Goal: Task Accomplishment & Management: Manage account settings

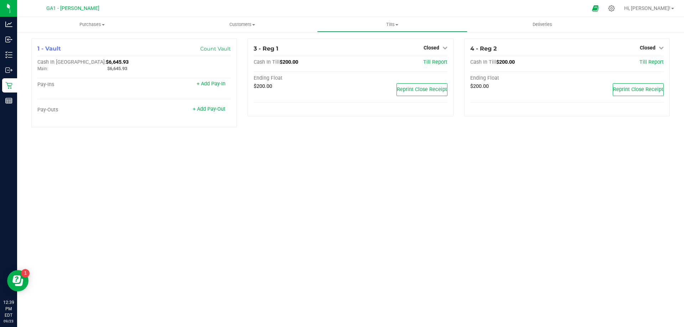
click at [245, 21] on span "Customers" at bounding box center [241, 24] width 149 height 6
click at [205, 42] on span "All customers" at bounding box center [192, 43] width 51 height 6
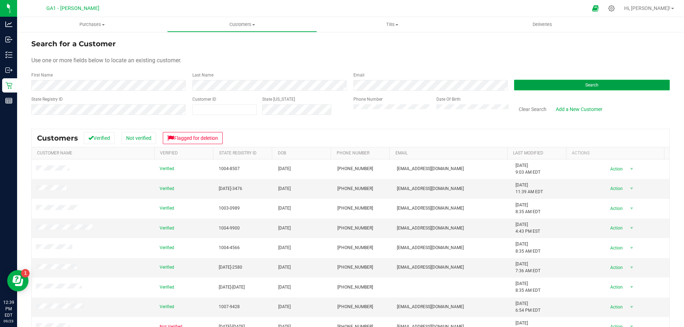
click at [593, 89] on button "Search" at bounding box center [592, 85] width 156 height 11
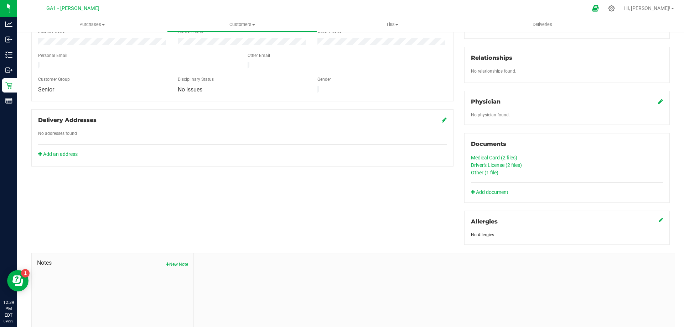
scroll to position [178, 0]
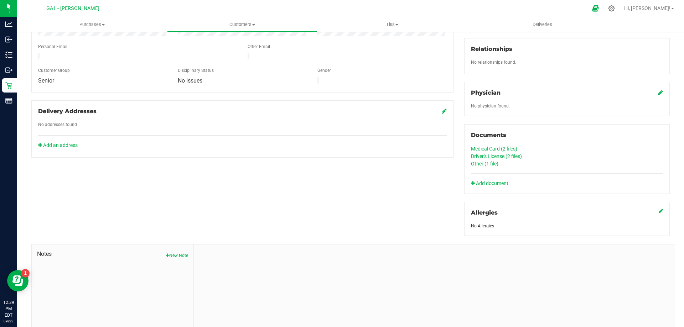
click at [493, 155] on link "Driver's License (2 files)" at bounding box center [496, 157] width 51 height 6
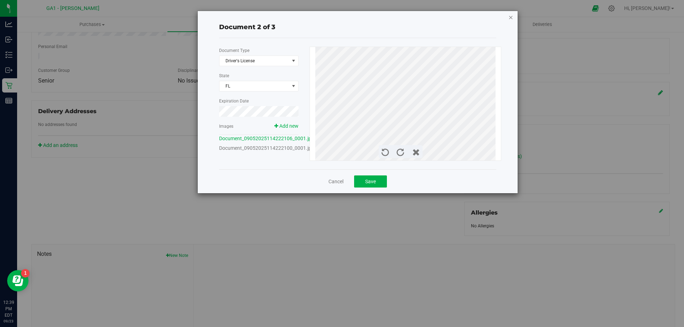
click at [510, 17] on icon "button" at bounding box center [510, 17] width 5 height 9
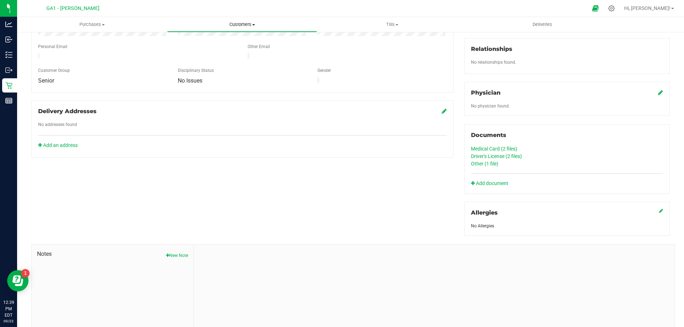
click at [235, 24] on span "Customers" at bounding box center [241, 24] width 149 height 6
click at [210, 42] on span "All customers" at bounding box center [192, 43] width 51 height 6
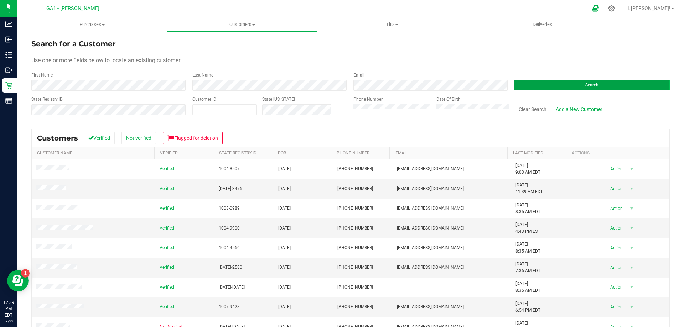
click at [600, 83] on button "Search" at bounding box center [592, 85] width 156 height 11
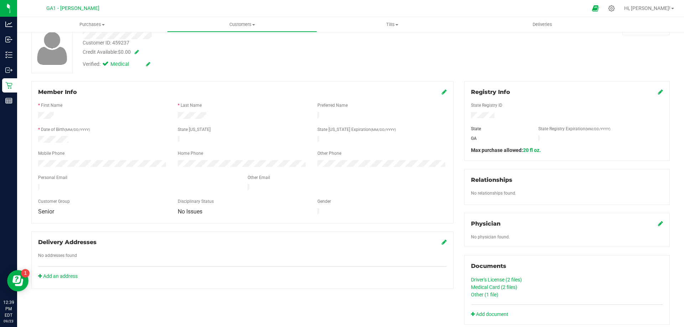
scroll to position [107, 0]
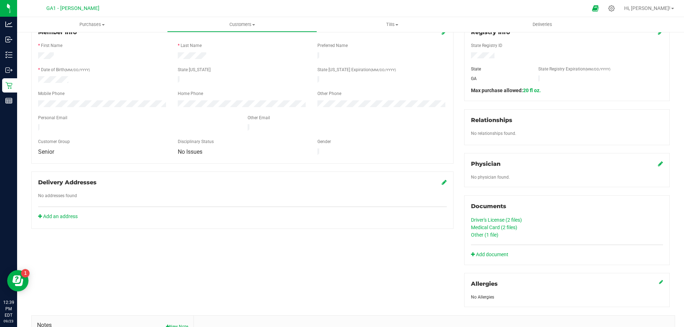
click at [493, 219] on link "Driver's License (2 files)" at bounding box center [496, 220] width 51 height 6
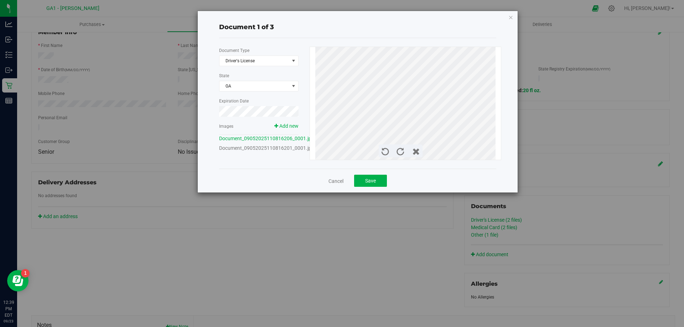
click at [507, 16] on div "Document 1 of 3 Document Type Driver's License 1 State [GEOGRAPHIC_DATA] Expira…" at bounding box center [358, 102] width 320 height 182
click at [511, 23] on div "Document 1 of 3 Document Type Driver's License 1 State [GEOGRAPHIC_DATA] Expira…" at bounding box center [358, 102] width 320 height 182
click at [508, 17] on icon "button" at bounding box center [510, 17] width 5 height 9
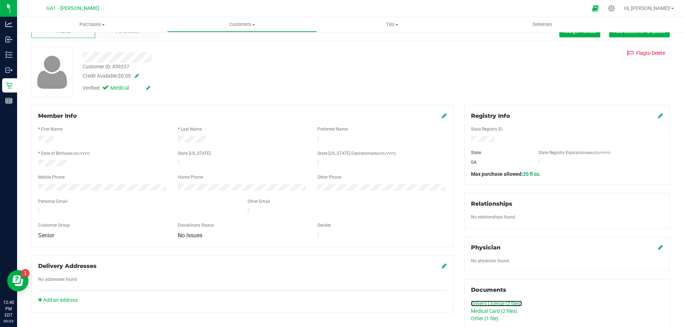
scroll to position [0, 0]
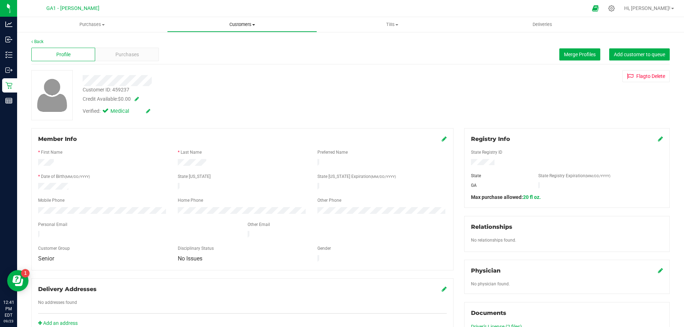
click at [266, 27] on span "Customers" at bounding box center [241, 24] width 149 height 6
click at [216, 47] on li "All customers" at bounding box center [242, 43] width 150 height 9
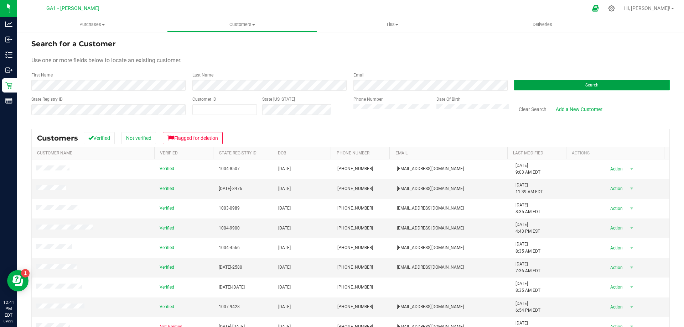
click at [597, 88] on button "Search" at bounding box center [592, 85] width 156 height 11
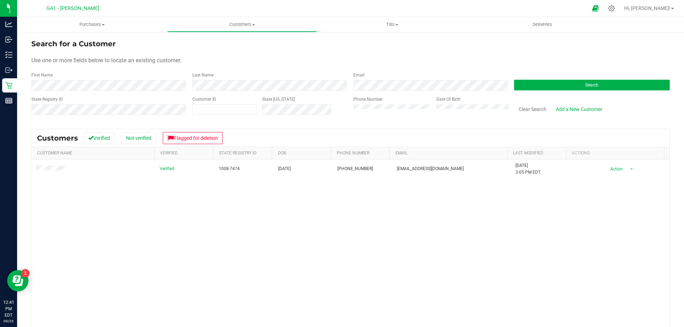
drag, startPoint x: 189, startPoint y: 249, endPoint x: 125, endPoint y: 211, distance: 74.3
click at [186, 248] on div "Verified 1008-7474 [DATE] (678) 460-9889 [EMAIL_ADDRESS][DOMAIN_NAME] [DATE] 3:…" at bounding box center [351, 263] width 638 height 206
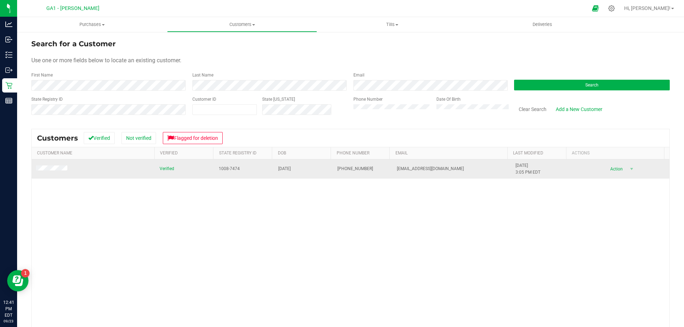
click at [60, 166] on span at bounding box center [52, 169] width 33 height 7
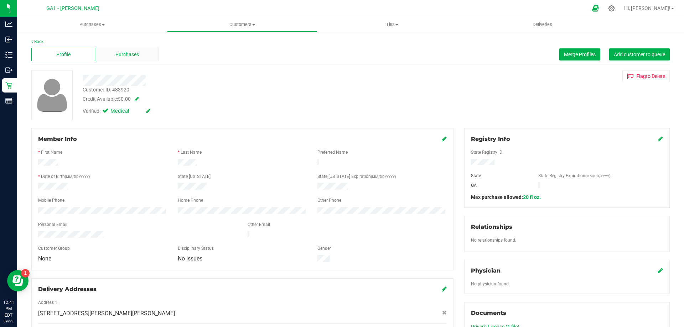
click at [124, 61] on div "Purchases" at bounding box center [127, 55] width 64 height 14
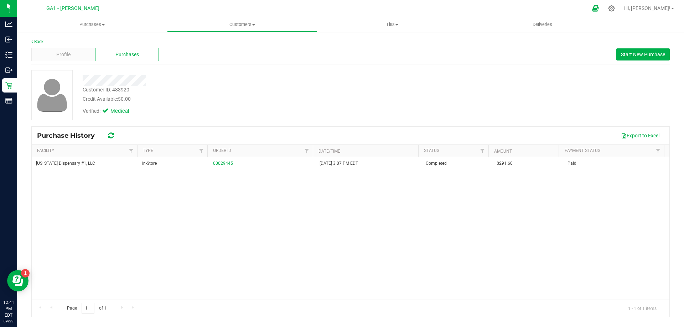
drag, startPoint x: 282, startPoint y: 102, endPoint x: 276, endPoint y: 103, distance: 5.4
click at [280, 103] on div "Customer ID: 483920 Credit Available: $0.00 Verified: Medical" at bounding box center [239, 94] width 324 height 48
click at [237, 208] on div "[US_STATE] Dispensary #1, LLC In-Store 00029445 [DATE] 3:07 PM EDT Completed $2…" at bounding box center [351, 228] width 638 height 142
click at [82, 51] on div "Profile" at bounding box center [63, 55] width 64 height 14
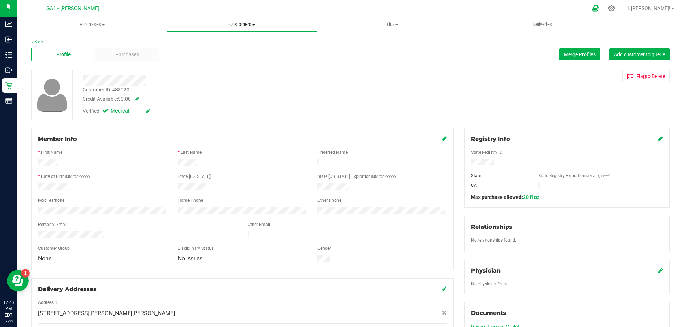
click at [224, 24] on span "Customers" at bounding box center [241, 24] width 149 height 6
click at [193, 39] on li "All customers" at bounding box center [242, 43] width 150 height 9
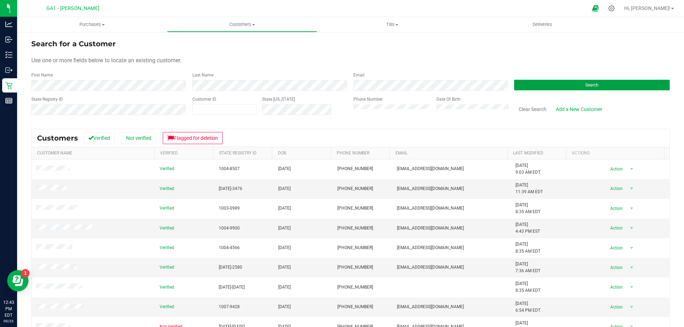
click at [596, 84] on button "Search" at bounding box center [592, 85] width 156 height 11
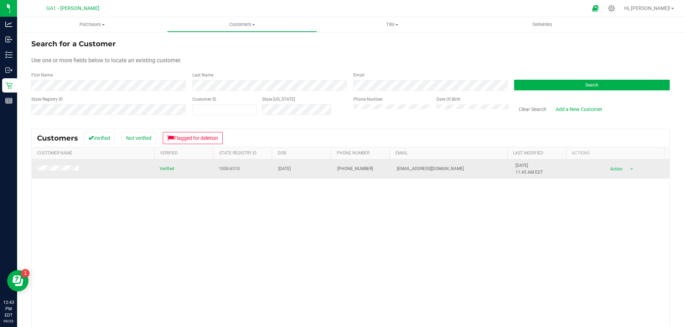
click at [68, 164] on td at bounding box center [94, 169] width 124 height 19
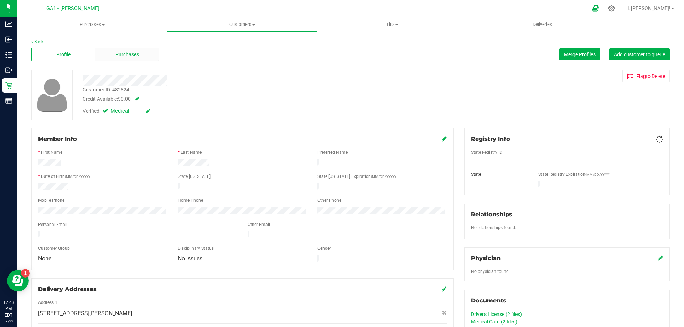
click at [116, 49] on div "Purchases" at bounding box center [127, 55] width 64 height 14
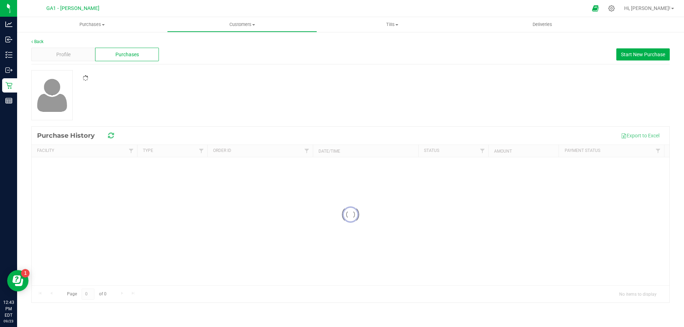
click at [116, 51] on span "Purchases" at bounding box center [127, 54] width 24 height 7
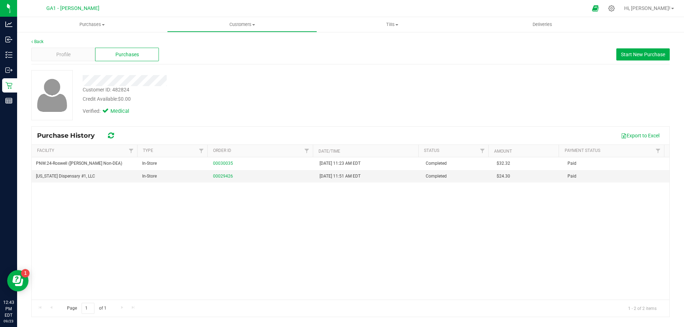
click at [318, 66] on div "Back Profile Purchases Start New Purchase Customer ID: 482824 Credit Available:…" at bounding box center [350, 177] width 638 height 279
click at [79, 61] on div "Profile" at bounding box center [63, 55] width 64 height 14
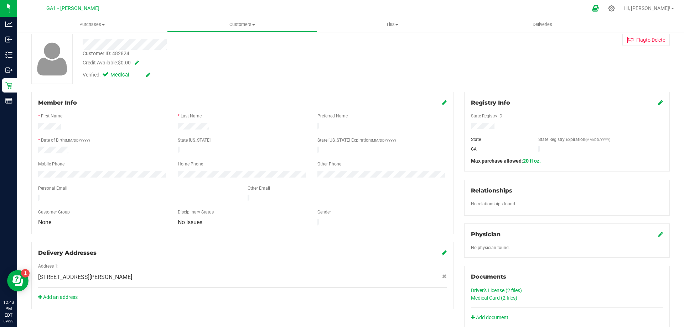
scroll to position [71, 0]
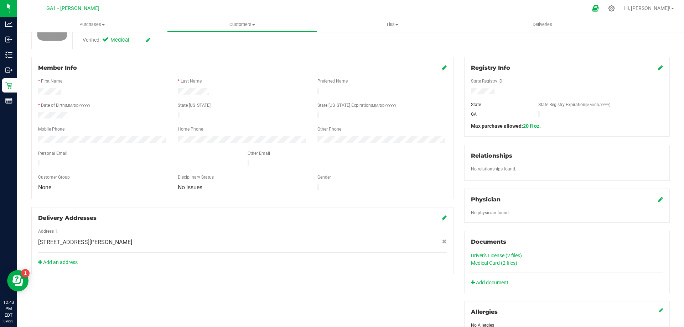
click at [497, 255] on link "Driver's License (2 files)" at bounding box center [496, 256] width 51 height 6
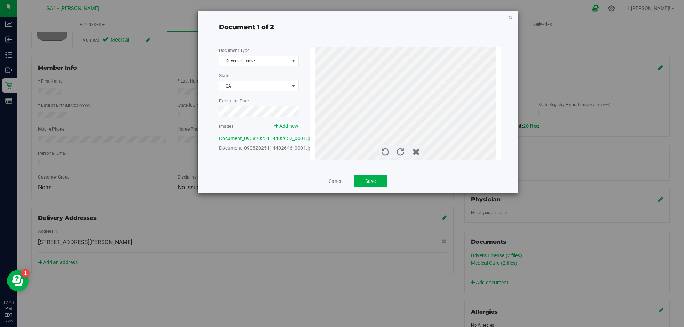
click at [509, 16] on icon "button" at bounding box center [510, 17] width 5 height 9
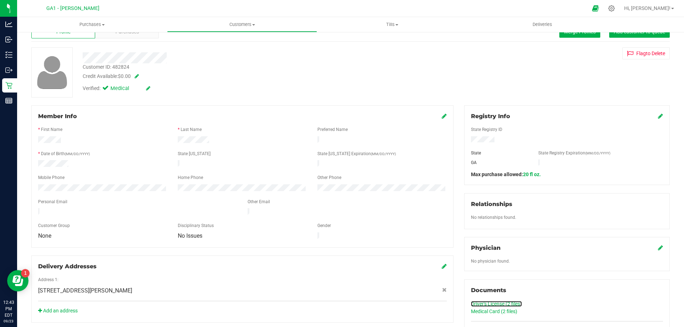
scroll to position [0, 0]
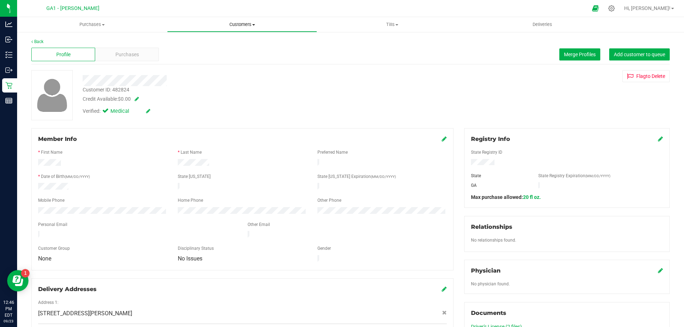
click at [249, 28] on uib-tab-heading "Customers All customers Add a new customer All physicians" at bounding box center [241, 24] width 149 height 14
click at [236, 42] on li "All customers" at bounding box center [242, 43] width 150 height 9
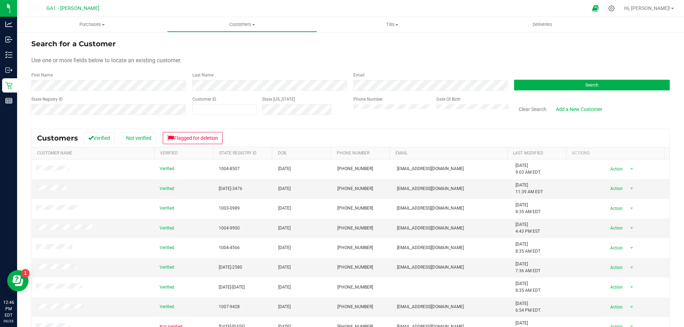
click at [385, 115] on div "Phone Number" at bounding box center [392, 108] width 78 height 25
click at [564, 92] on form "Search for a Customer Use one or more fields below to locate an existing custom…" at bounding box center [350, 79] width 638 height 83
click at [565, 86] on button "Search" at bounding box center [592, 85] width 156 height 11
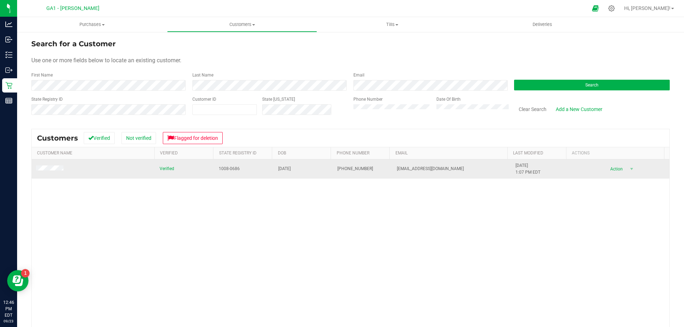
click at [52, 173] on td at bounding box center [94, 169] width 124 height 19
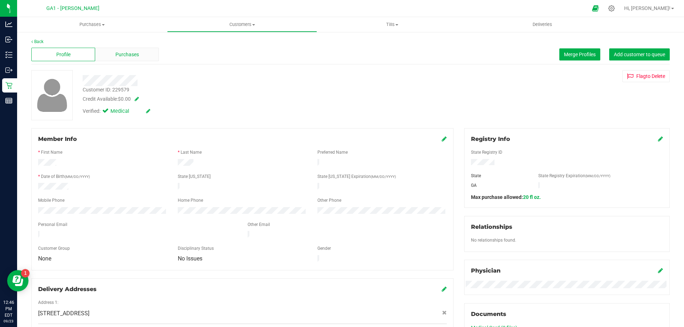
click at [108, 53] on div "Purchases" at bounding box center [127, 55] width 64 height 14
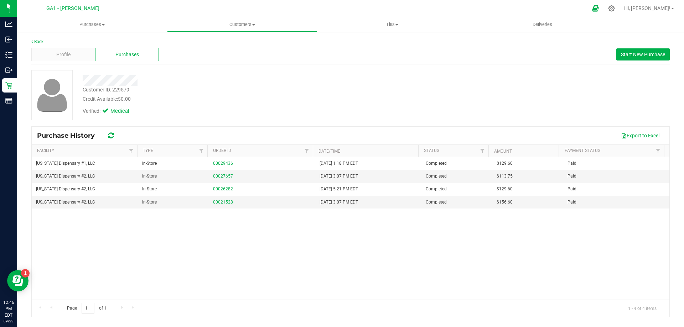
click at [256, 112] on div "Verified: Medical" at bounding box center [239, 111] width 324 height 16
click at [255, 92] on div "Customer ID: 229579 Credit Available: $0.00" at bounding box center [239, 94] width 324 height 17
click at [65, 50] on div "Profile" at bounding box center [63, 55] width 64 height 14
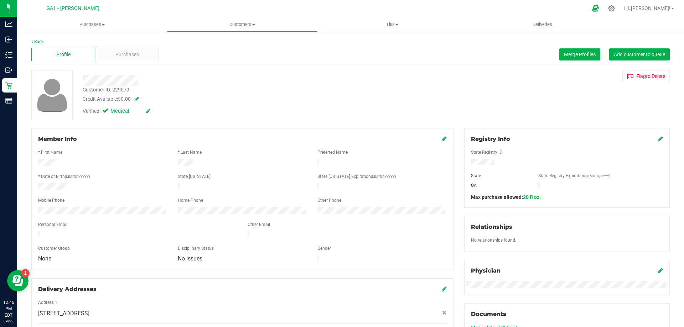
scroll to position [107, 0]
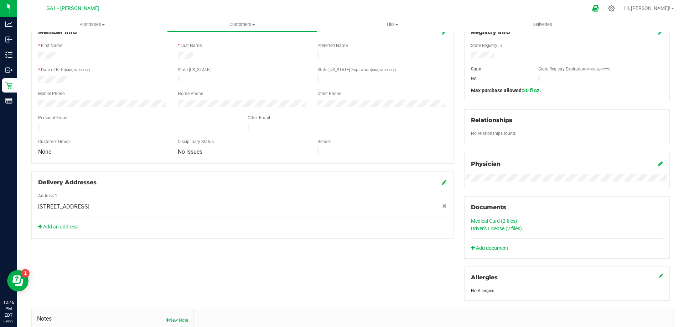
click at [493, 226] on link "Driver's License (2 files)" at bounding box center [496, 229] width 51 height 6
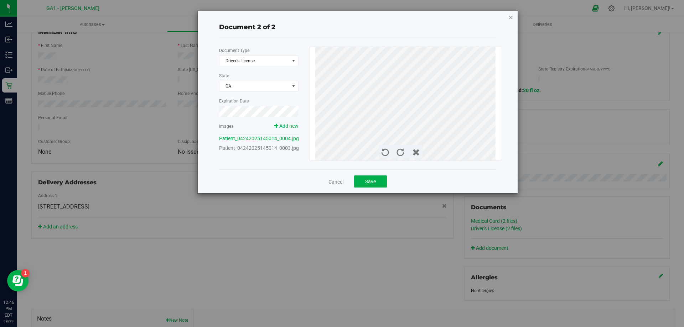
click at [510, 17] on icon "button" at bounding box center [510, 17] width 5 height 9
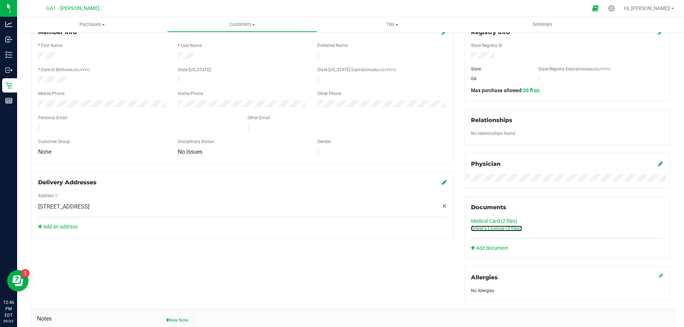
scroll to position [0, 0]
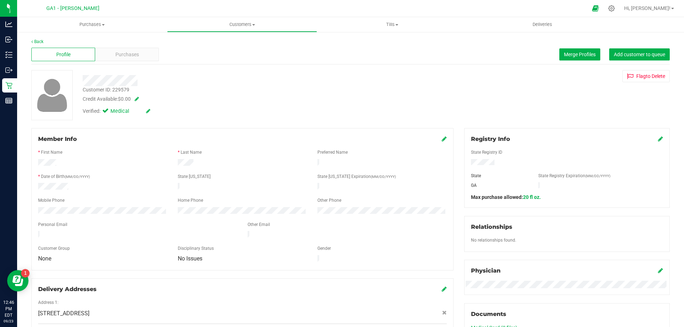
drag, startPoint x: 222, startPoint y: 99, endPoint x: 152, endPoint y: 104, distance: 69.3
click at [215, 101] on div "Credit Available: $0.00" at bounding box center [240, 98] width 314 height 7
click at [121, 52] on span "Purchases" at bounding box center [127, 54] width 24 height 7
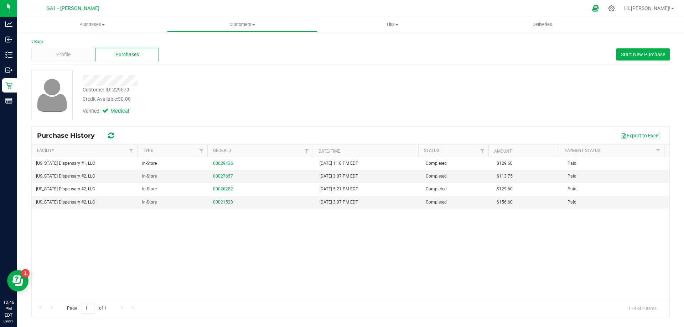
click at [327, 68] on div "Back Profile Purchases Start New Purchase Customer ID: 229579 Credit Available:…" at bounding box center [350, 177] width 638 height 279
click at [55, 52] on div "Profile" at bounding box center [63, 55] width 64 height 14
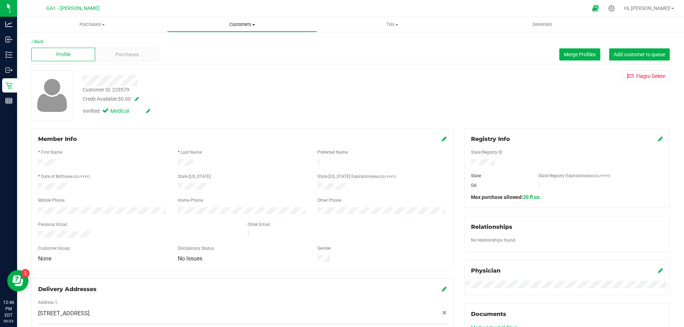
click at [243, 28] on uib-tab-heading "Customers All customers Add a new customer All physicians" at bounding box center [241, 24] width 149 height 14
click at [203, 44] on span "All customers" at bounding box center [192, 43] width 51 height 6
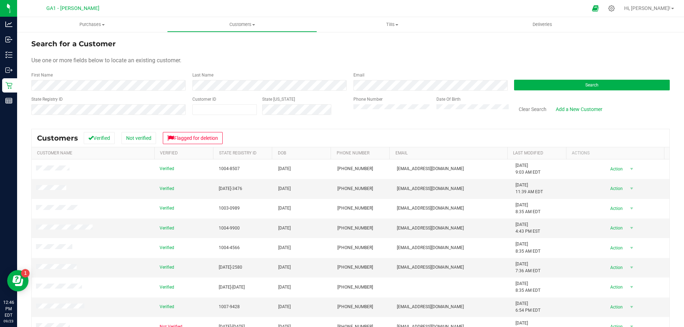
click at [538, 103] on div "Clear Search Add a New Customer" at bounding box center [589, 108] width 161 height 25
click at [540, 94] on form "Search for a Customer Use one or more fields below to locate an existing custom…" at bounding box center [350, 79] width 638 height 83
click at [546, 81] on button "Search" at bounding box center [592, 85] width 156 height 11
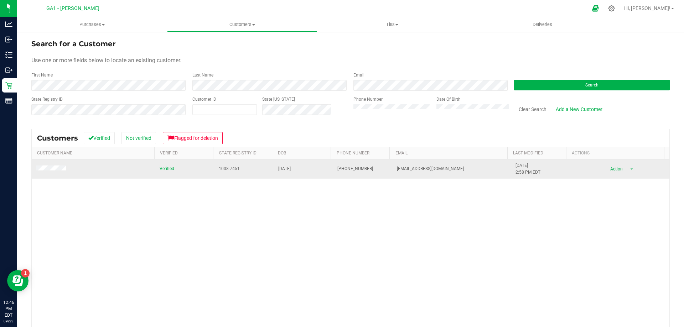
click at [58, 163] on td at bounding box center [94, 169] width 124 height 19
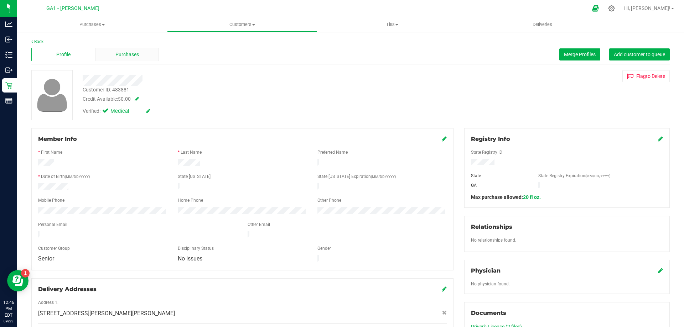
click at [119, 50] on div "Purchases" at bounding box center [127, 55] width 64 height 14
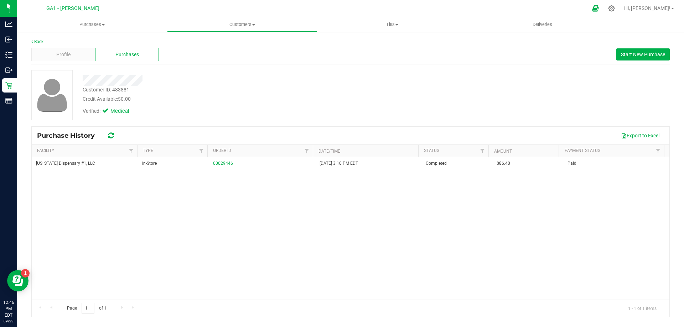
click at [218, 61] on div "Profile Purchases Start New Purchase" at bounding box center [350, 55] width 638 height 20
click at [83, 59] on div "Profile" at bounding box center [63, 55] width 64 height 14
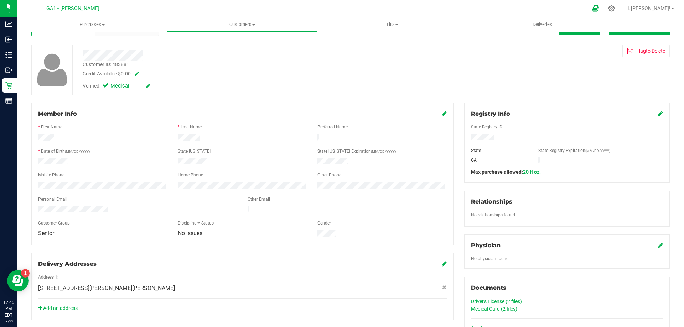
scroll to position [36, 0]
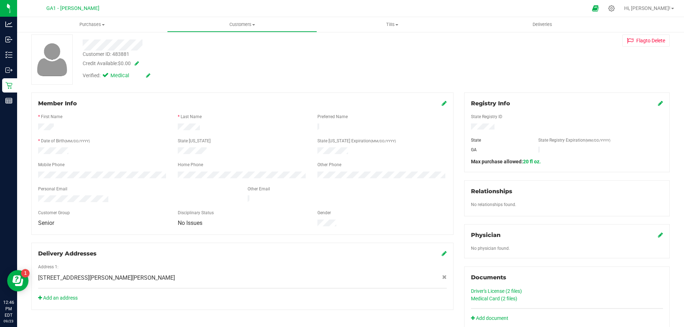
click at [496, 290] on link "Driver's License (2 files)" at bounding box center [496, 292] width 51 height 6
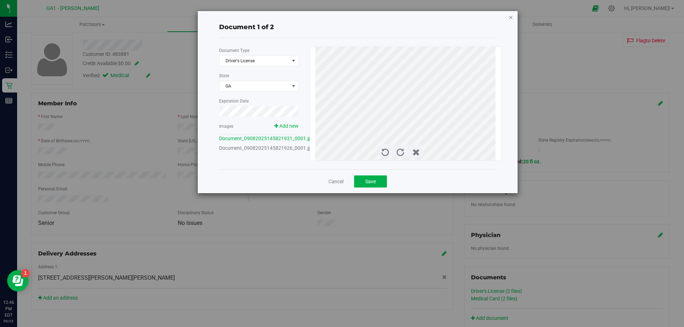
click at [510, 15] on icon "button" at bounding box center [510, 17] width 5 height 9
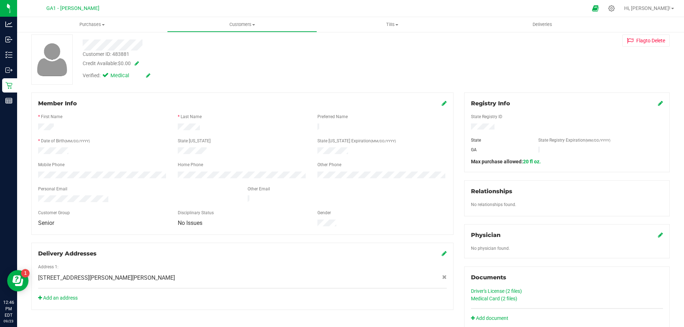
click at [57, 166] on div "Mobile Phone" at bounding box center [103, 166] width 140 height 8
click at [257, 26] on span "Customers" at bounding box center [241, 24] width 149 height 6
click at [220, 42] on li "All customers" at bounding box center [242, 43] width 150 height 9
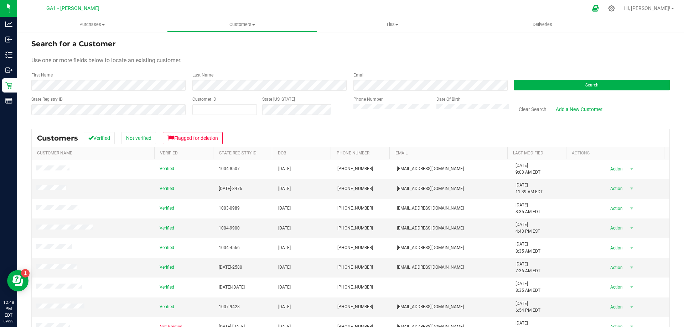
click at [610, 75] on div "Search" at bounding box center [589, 81] width 161 height 19
click at [608, 78] on div "Search" at bounding box center [589, 81] width 161 height 19
click at [602, 87] on button "Search" at bounding box center [592, 85] width 156 height 11
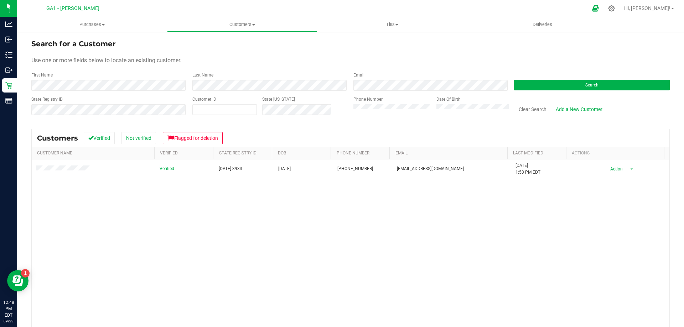
click at [196, 193] on div "Verified [DATE]-3933 [DATE] (470) 914-1186 [EMAIL_ADDRESS][DOMAIN_NAME] [DATE] …" at bounding box center [351, 263] width 638 height 206
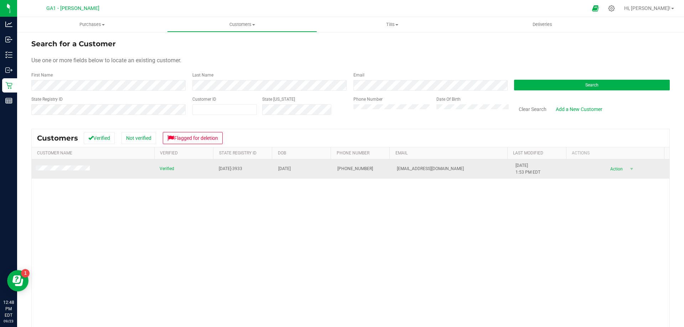
click at [60, 165] on td at bounding box center [94, 169] width 124 height 19
click at [68, 173] on td at bounding box center [94, 169] width 124 height 19
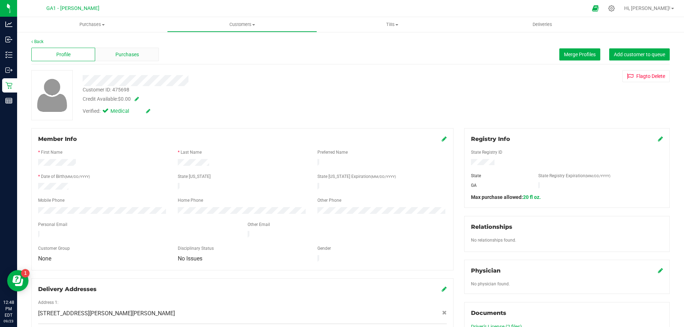
click at [136, 48] on div "Purchases" at bounding box center [127, 55] width 64 height 14
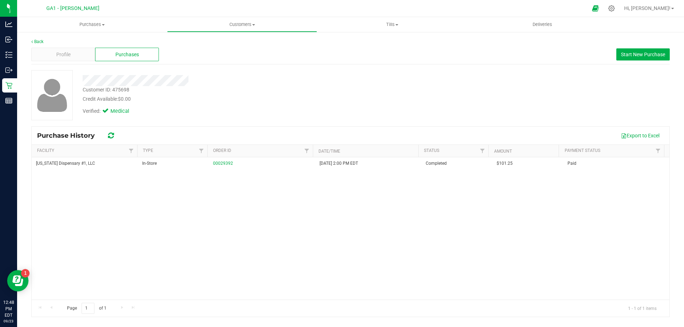
click at [250, 65] on div "Back Profile Purchases Start New Purchase Customer ID: 475698 Credit Available:…" at bounding box center [350, 177] width 638 height 279
click at [246, 25] on span "Customers" at bounding box center [241, 24] width 149 height 6
click at [229, 38] on ul "All customers Add a new customer All physicians" at bounding box center [242, 51] width 150 height 38
click at [236, 24] on span "Customers" at bounding box center [242, 24] width 150 height 6
click at [200, 43] on span "All customers" at bounding box center [192, 43] width 51 height 6
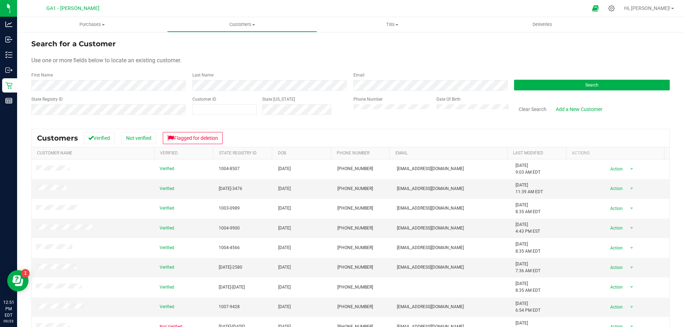
click at [554, 91] on form "Search for a Customer Use one or more fields below to locate an existing custom…" at bounding box center [350, 79] width 638 height 83
click at [554, 85] on button "Search" at bounding box center [592, 85] width 156 height 11
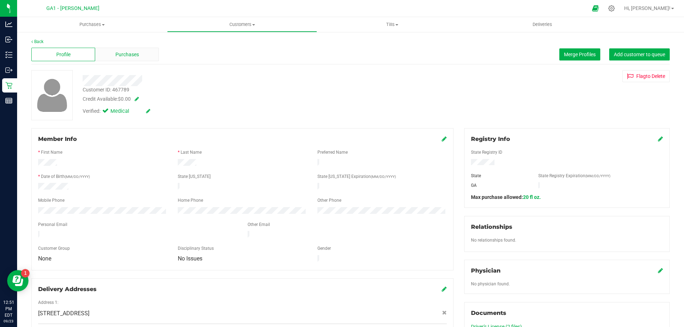
click at [108, 51] on div "Purchases" at bounding box center [127, 55] width 64 height 14
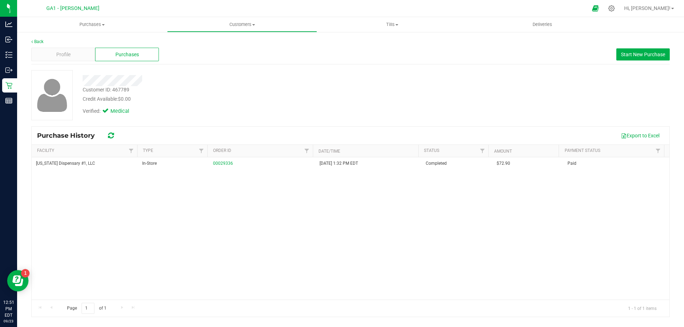
click at [334, 211] on div "[US_STATE] Dispensary #1, LLC In-Store 00029336 [DATE] 1:32 PM EDT Completed $7…" at bounding box center [351, 228] width 638 height 142
click at [58, 47] on div "Profile Purchases Start New Purchase" at bounding box center [350, 55] width 638 height 20
click at [54, 51] on div "Profile" at bounding box center [63, 55] width 64 height 14
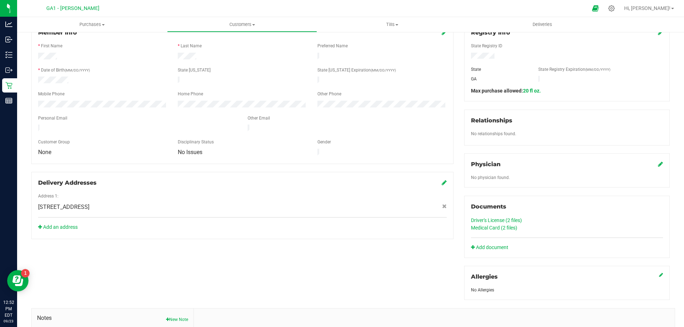
scroll to position [107, 0]
click at [466, 218] on div "Driver's License (2 files)" at bounding box center [567, 220] width 203 height 7
click at [471, 219] on link "Driver's License (2 files)" at bounding box center [496, 220] width 51 height 6
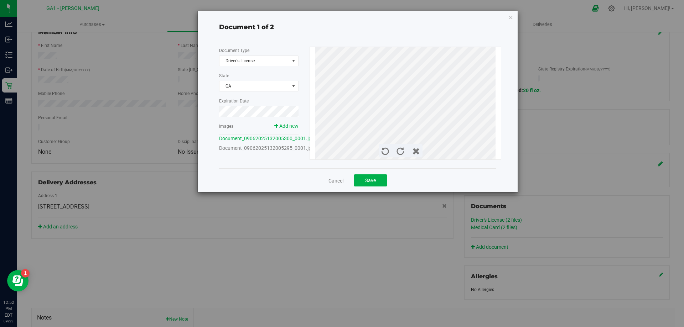
click at [511, 22] on div "Document 1 of 2 Document Type Driver's License 1 State [GEOGRAPHIC_DATA] Expira…" at bounding box center [358, 101] width 320 height 181
click at [510, 18] on icon "button" at bounding box center [510, 17] width 5 height 9
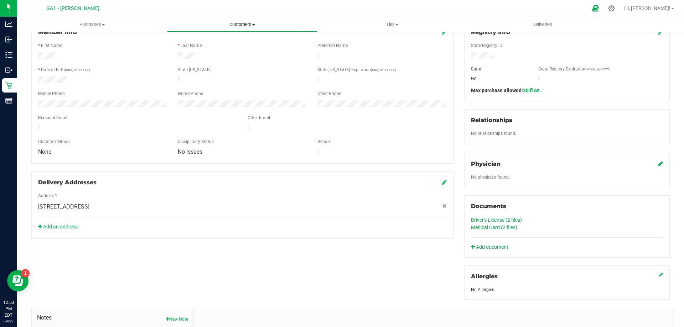
click at [248, 20] on uib-tab-heading "Customers All customers Add a new customer All physicians" at bounding box center [241, 24] width 149 height 14
click at [212, 40] on span "All customers" at bounding box center [192, 43] width 51 height 6
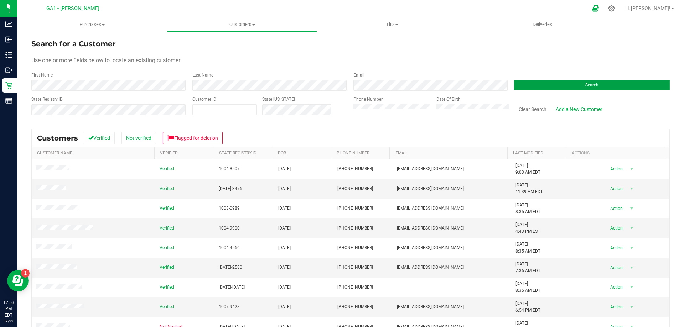
click at [550, 85] on button "Search" at bounding box center [592, 85] width 156 height 11
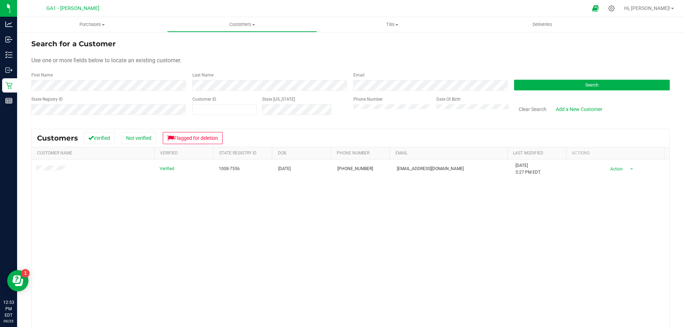
drag, startPoint x: 238, startPoint y: 219, endPoint x: 156, endPoint y: 197, distance: 84.8
click at [238, 219] on div "Verified 1008-7556 [DATE] (470) 628-5199 [EMAIL_ADDRESS][DOMAIN_NAME] [DATE] 5:…" at bounding box center [351, 263] width 638 height 206
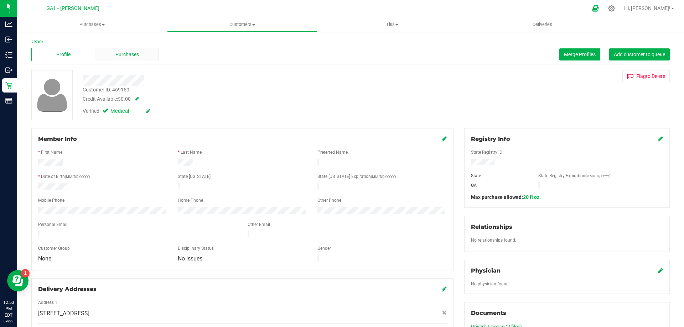
click at [132, 55] on span "Purchases" at bounding box center [127, 54] width 24 height 7
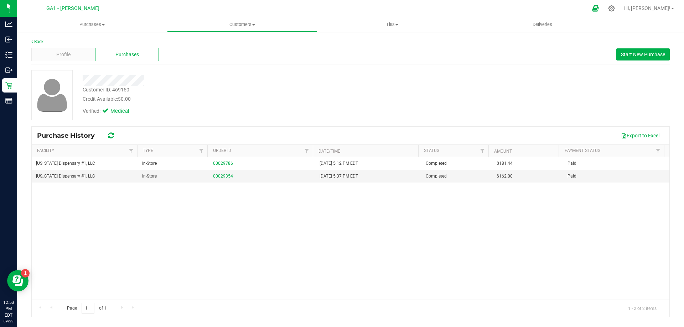
click at [235, 81] on div at bounding box center [239, 80] width 324 height 11
click at [59, 59] on div "Profile" at bounding box center [63, 55] width 64 height 14
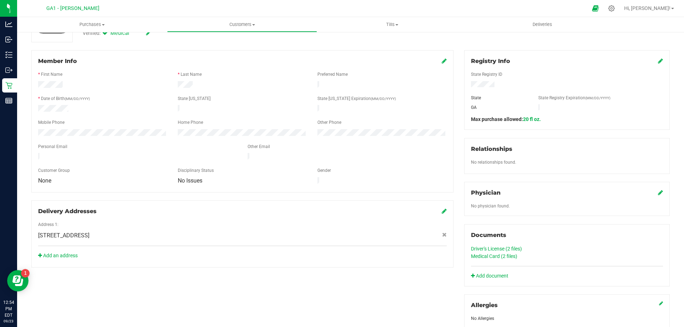
scroll to position [107, 0]
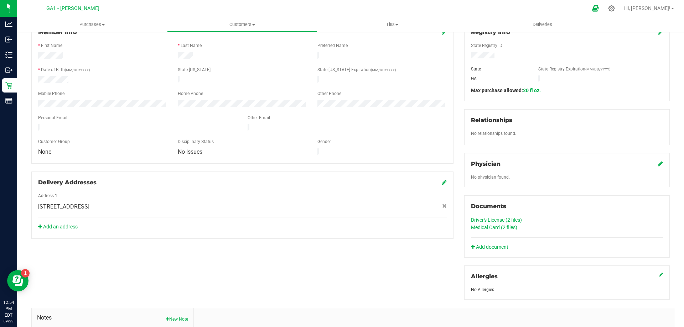
click at [497, 217] on div "Driver's License (2 files)" at bounding box center [567, 220] width 192 height 7
click at [492, 218] on link "Driver's License (2 files)" at bounding box center [496, 220] width 51 height 6
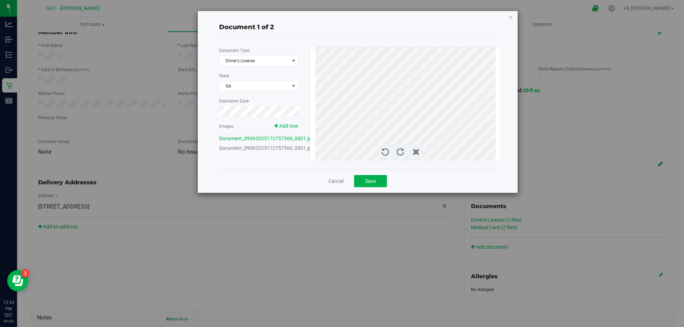
click at [507, 17] on div "Document 1 of 2 Document Type Driver's License 1 State [GEOGRAPHIC_DATA] Expira…" at bounding box center [358, 102] width 320 height 182
click at [512, 17] on icon "button" at bounding box center [510, 17] width 5 height 9
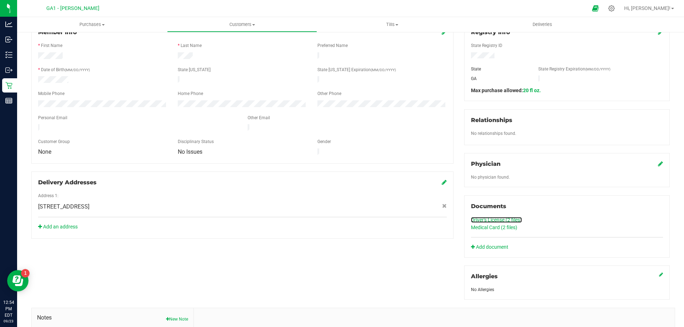
scroll to position [0, 0]
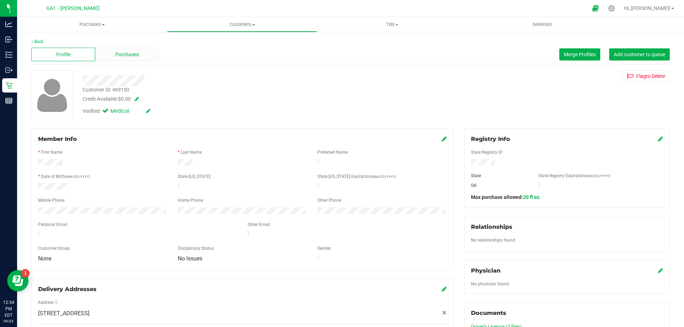
click at [138, 58] on div "Purchases" at bounding box center [127, 55] width 64 height 14
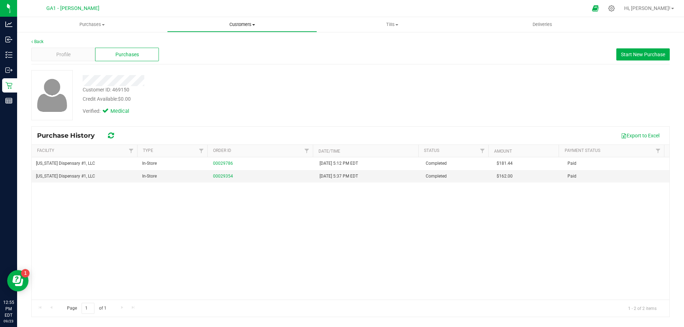
click at [237, 19] on uib-tab-heading "Customers All customers Add a new customer All physicians" at bounding box center [241, 24] width 149 height 14
click at [224, 36] on ul "All customers Add a new customer All physicians" at bounding box center [242, 51] width 150 height 38
click at [222, 41] on li "All customers" at bounding box center [200, 43] width 67 height 9
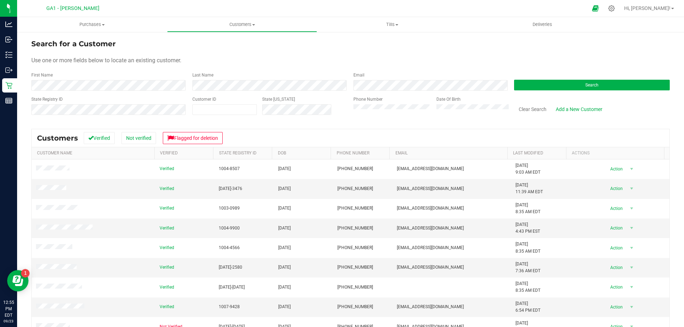
click at [531, 94] on form "Search for a Customer Use one or more fields below to locate an existing custom…" at bounding box center [350, 79] width 638 height 83
click at [539, 83] on button "Search" at bounding box center [592, 85] width 156 height 11
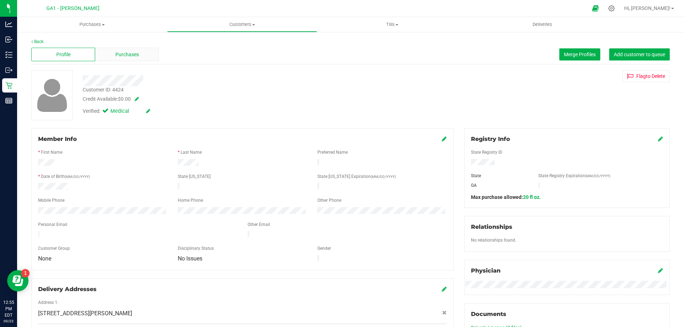
click at [124, 56] on span "Purchases" at bounding box center [127, 54] width 24 height 7
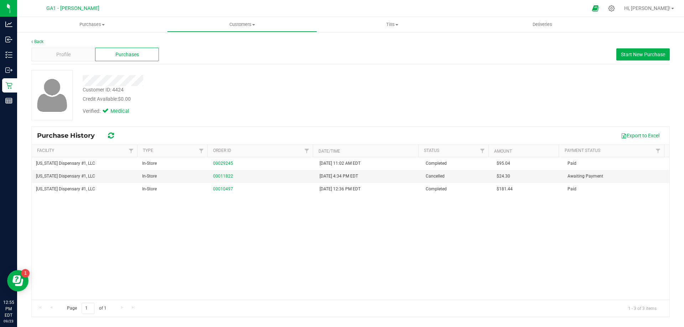
click at [246, 82] on div at bounding box center [239, 80] width 324 height 11
click at [56, 54] on span "Profile" at bounding box center [63, 54] width 14 height 7
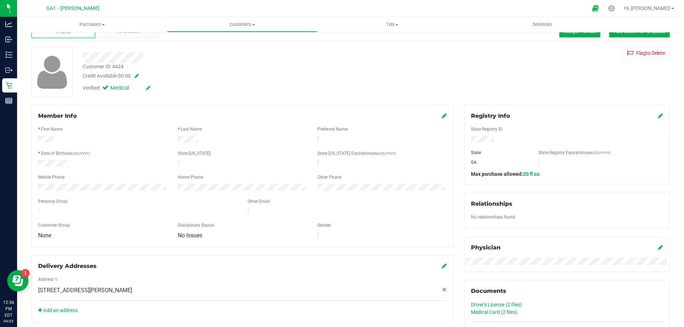
scroll to position [36, 0]
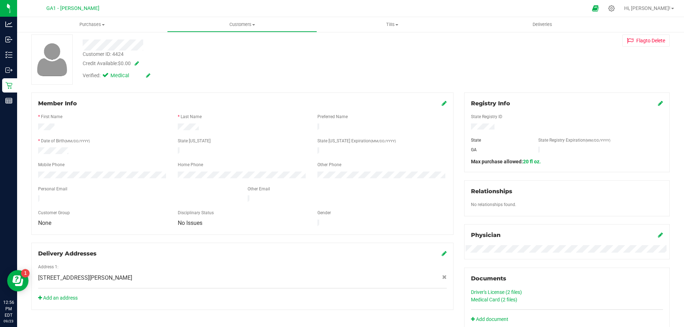
click at [506, 293] on link "Driver's License (2 files)" at bounding box center [496, 293] width 51 height 6
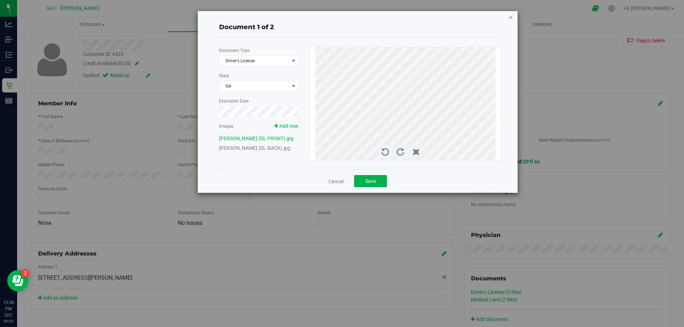
click at [509, 20] on icon "button" at bounding box center [510, 17] width 5 height 9
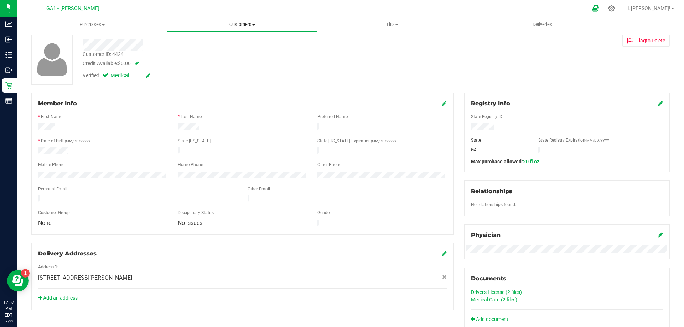
click at [258, 27] on span "Customers" at bounding box center [241, 24] width 149 height 6
click at [233, 42] on li "All customers" at bounding box center [242, 43] width 150 height 9
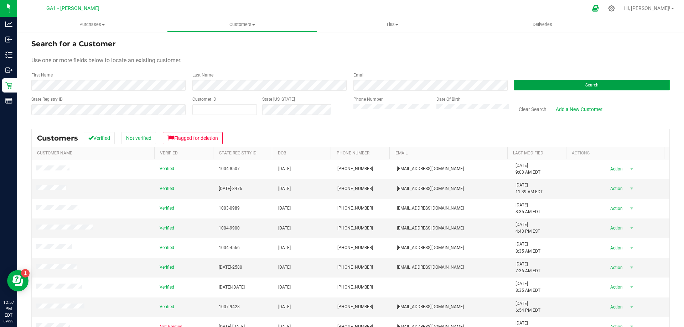
click at [574, 86] on button "Search" at bounding box center [592, 85] width 156 height 11
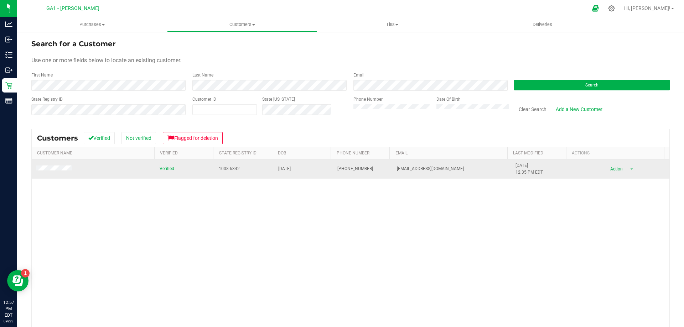
click at [63, 172] on span at bounding box center [55, 169] width 38 height 7
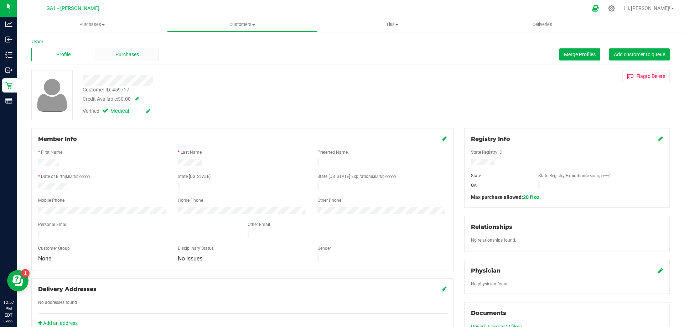
click at [120, 48] on div "Profile Purchases Merge Profiles Add customer to queue" at bounding box center [350, 55] width 638 height 20
click at [120, 52] on span "Purchases" at bounding box center [127, 54] width 24 height 7
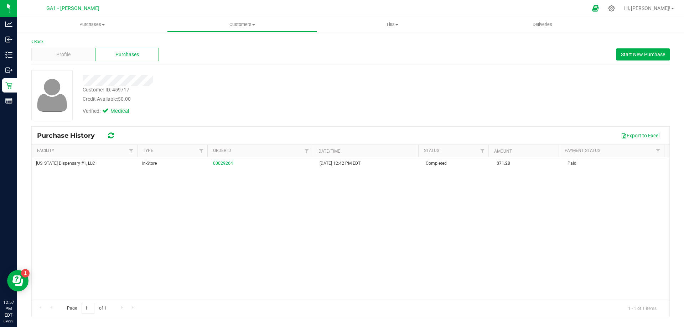
click at [260, 97] on div "Credit Available: $0.00" at bounding box center [240, 98] width 314 height 7
click at [63, 51] on span "Profile" at bounding box center [63, 54] width 14 height 7
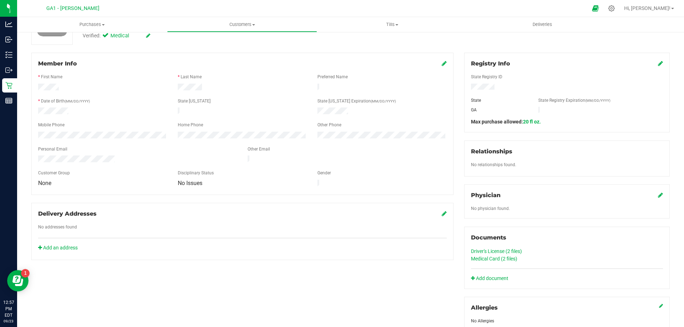
scroll to position [178, 0]
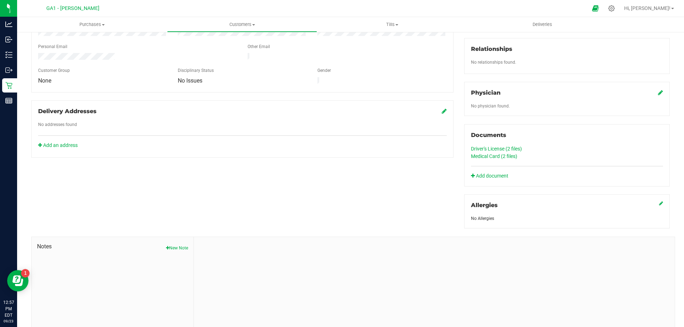
click at [495, 148] on link "Driver's License (2 files)" at bounding box center [496, 149] width 51 height 6
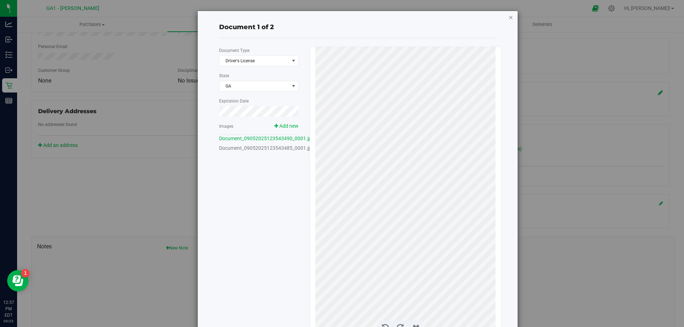
click at [508, 16] on icon "button" at bounding box center [510, 17] width 5 height 9
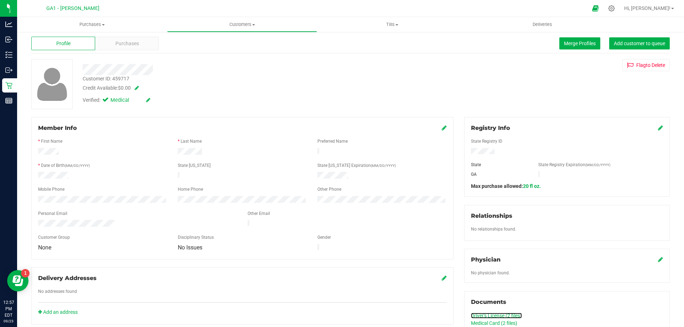
scroll to position [0, 0]
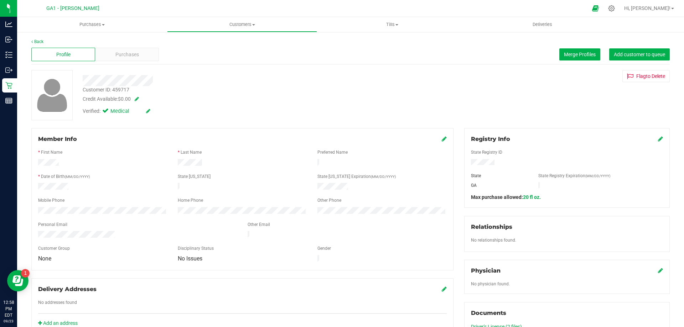
click at [448, 50] on div "Profile Purchases Merge Profiles Add customer to queue" at bounding box center [350, 55] width 638 height 20
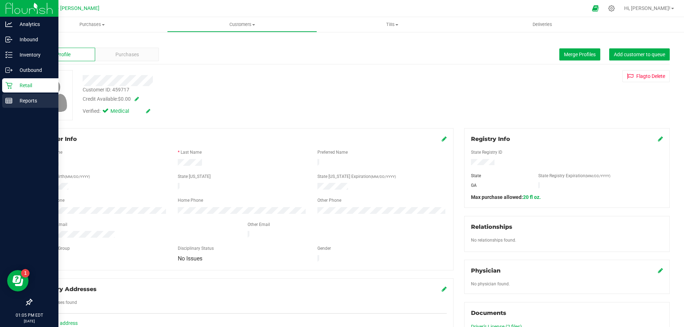
click at [17, 101] on p "Reports" at bounding box center [33, 101] width 43 height 9
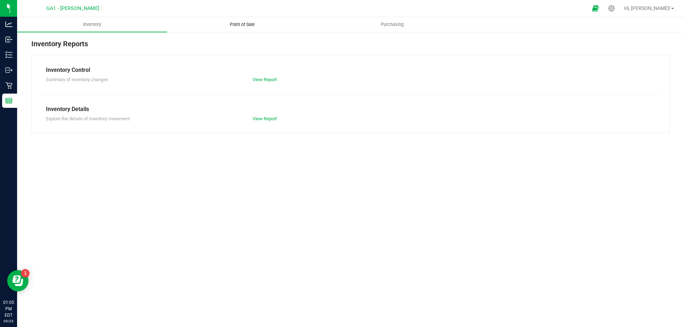
click at [243, 19] on uib-tab-heading "Point of Sale" at bounding box center [241, 24] width 149 height 14
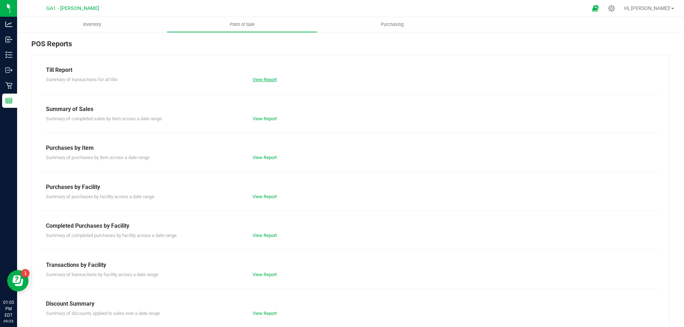
click at [264, 77] on link "View Report" at bounding box center [265, 79] width 24 height 5
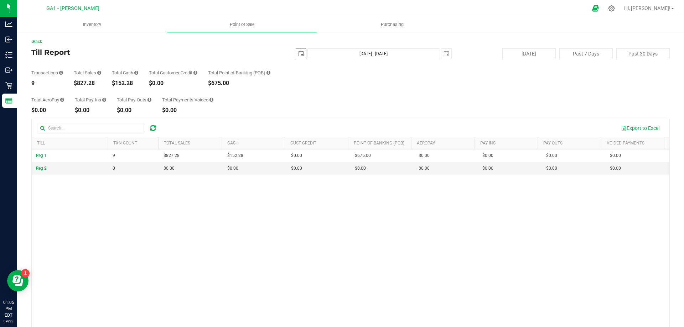
click at [296, 54] on span "select" at bounding box center [301, 54] width 10 height 10
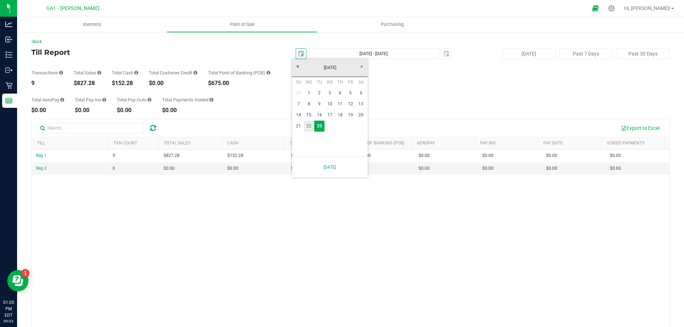
click at [313, 130] on link "22" at bounding box center [309, 126] width 10 height 11
type input "[DATE]"
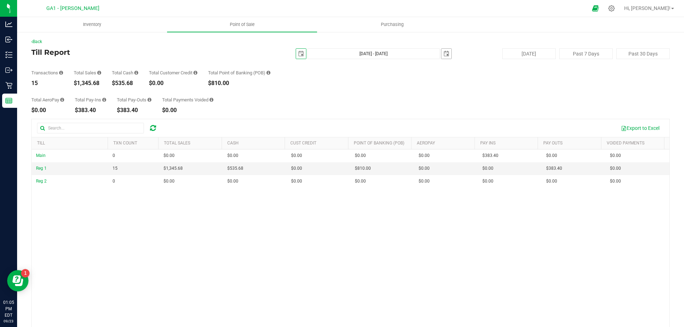
click at [443, 54] on span "select" at bounding box center [446, 54] width 6 height 6
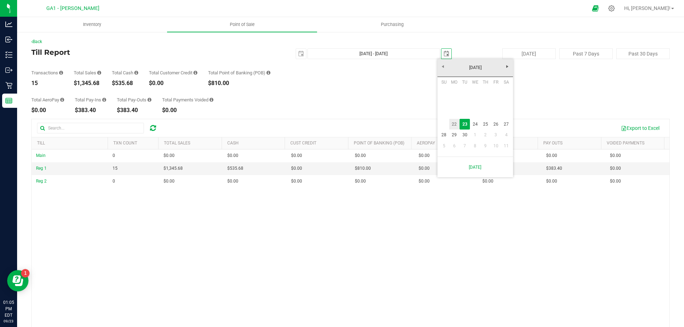
click at [450, 123] on link "22" at bounding box center [454, 124] width 10 height 11
type input "[DATE] - [DATE]"
type input "[DATE]"
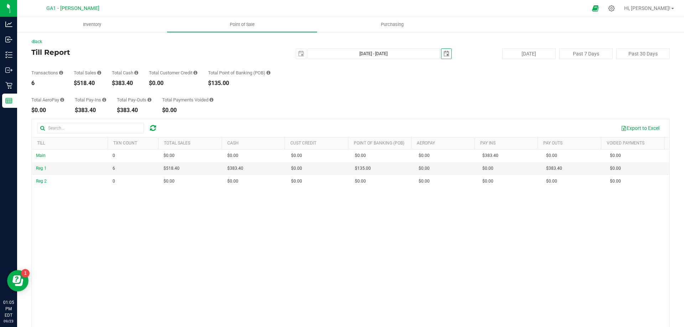
click at [516, 80] on div "Transactions 6 Total Sales $518.40 Total Cash $383.40 Total Customer Credit $0.…" at bounding box center [350, 72] width 638 height 27
click at [294, 79] on div "Transactions 6 Total Sales $518.40 Total Cash $383.40 Total Customer Credit $0.…" at bounding box center [350, 72] width 638 height 27
click at [89, 23] on span "Inventory" at bounding box center [91, 24] width 37 height 6
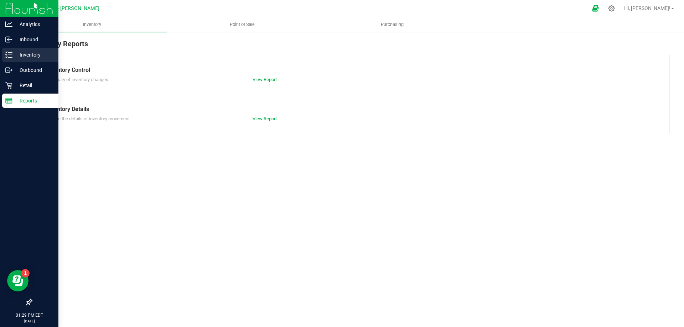
click at [19, 50] on div "Inventory" at bounding box center [30, 55] width 56 height 14
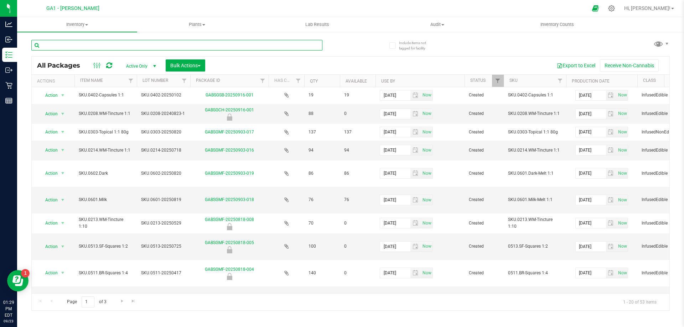
click at [156, 47] on input "text" at bounding box center [176, 45] width 291 height 11
click at [77, 11] on span "GA1 - [PERSON_NAME]" at bounding box center [72, 8] width 53 height 6
click at [86, 8] on span "GA1 - [PERSON_NAME]" at bounding box center [72, 8] width 53 height 6
click at [665, 7] on span "Hi, [PERSON_NAME]!" at bounding box center [647, 8] width 46 height 6
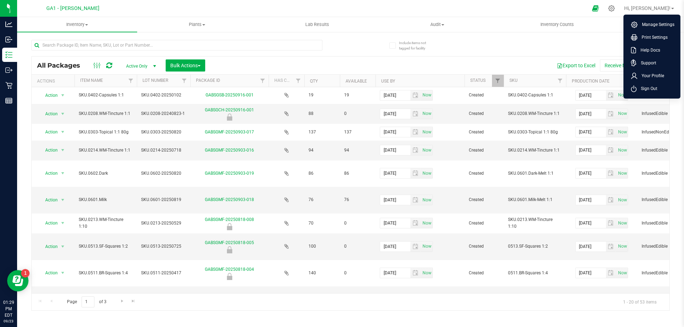
click at [350, 10] on div at bounding box center [358, 8] width 460 height 14
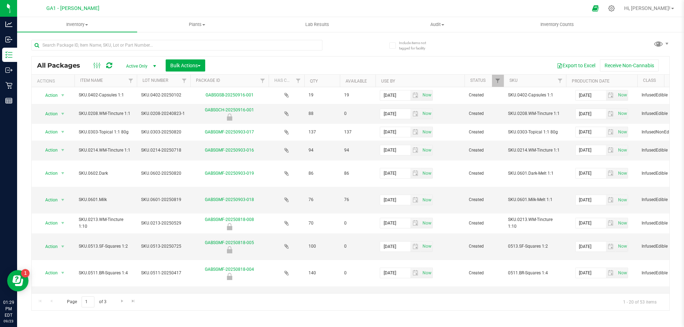
click at [80, 7] on span "GA1 - [PERSON_NAME]" at bounding box center [72, 8] width 53 height 6
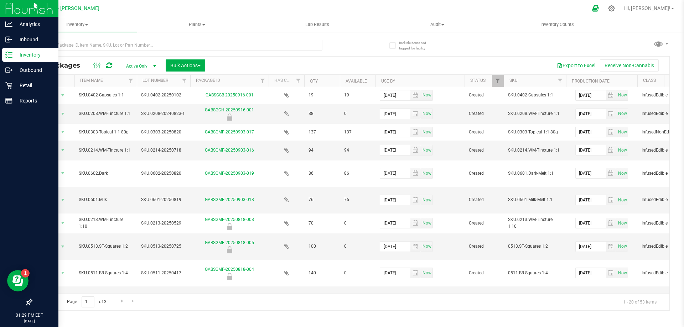
click at [21, 14] on img at bounding box center [29, 8] width 48 height 17
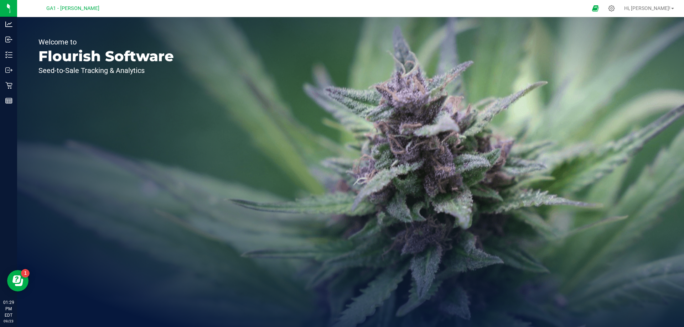
click at [94, 9] on div "GA1 - [PERSON_NAME]" at bounding box center [73, 8] width 104 height 11
click at [81, 8] on span "GA1 - [PERSON_NAME]" at bounding box center [72, 8] width 53 height 6
click at [617, 8] on div at bounding box center [612, 8] width 10 height 7
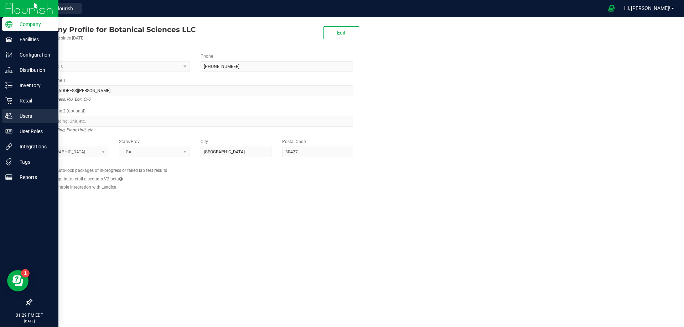
click at [25, 115] on p "Users" at bounding box center [33, 116] width 43 height 9
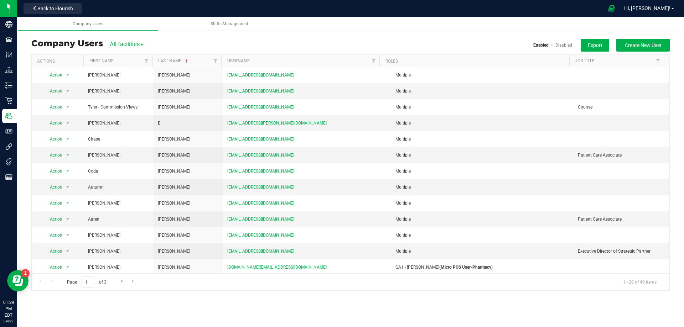
click at [140, 46] on span "All facilities" at bounding box center [126, 44] width 33 height 7
click at [140, 64] on link "GA1 - [PERSON_NAME]" at bounding box center [148, 65] width 76 height 9
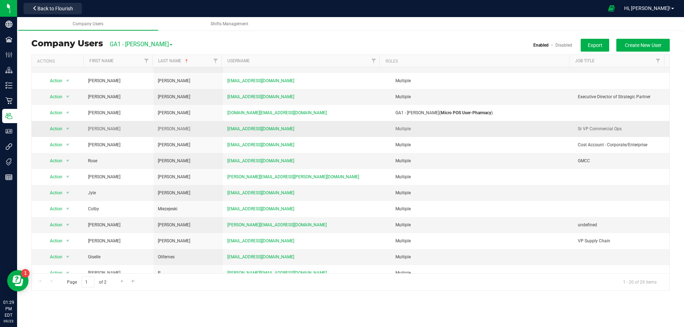
scroll to position [114, 0]
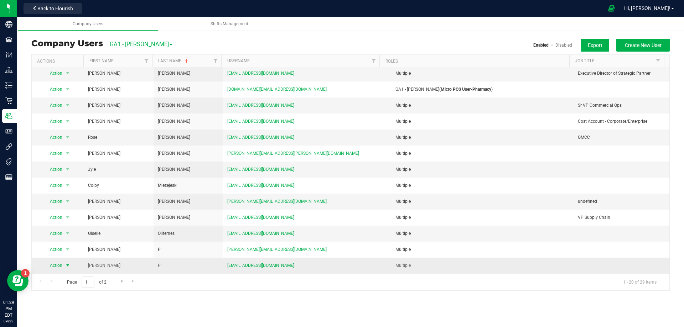
click at [65, 266] on span "select" at bounding box center [68, 266] width 6 height 6
click at [65, 299] on li "Edit user" at bounding box center [63, 299] width 39 height 11
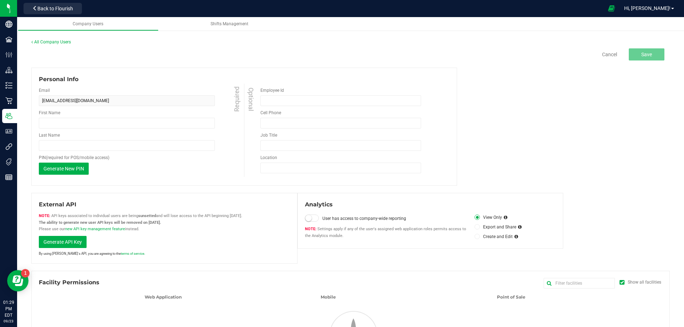
type input "[PERSON_NAME]"
type input "P"
type input "[PHONE_NUMBER]"
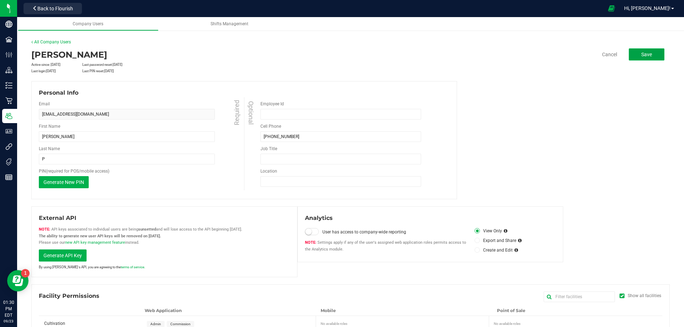
click at [642, 52] on span "Save" at bounding box center [646, 55] width 11 height 6
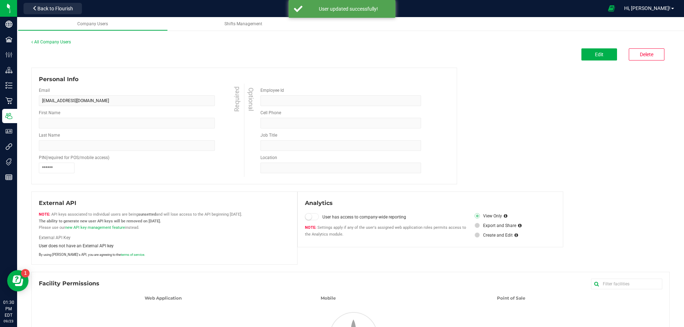
type input "[PERSON_NAME]"
type input "P"
type input "6783331513"
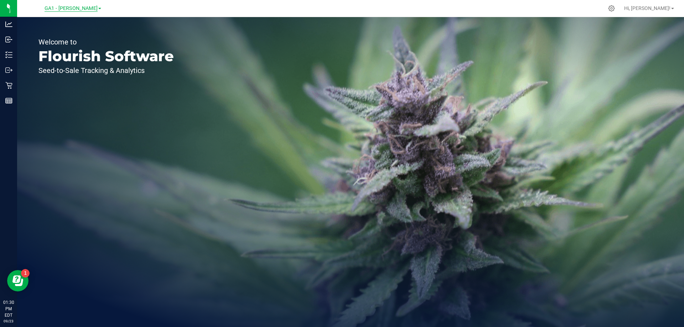
click at [89, 6] on span "GA1 - [PERSON_NAME]" at bounding box center [71, 8] width 53 height 6
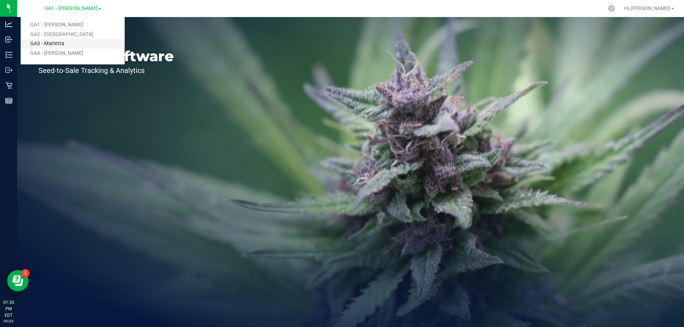
click at [62, 39] on link "GA3 - Marietta" at bounding box center [73, 44] width 104 height 10
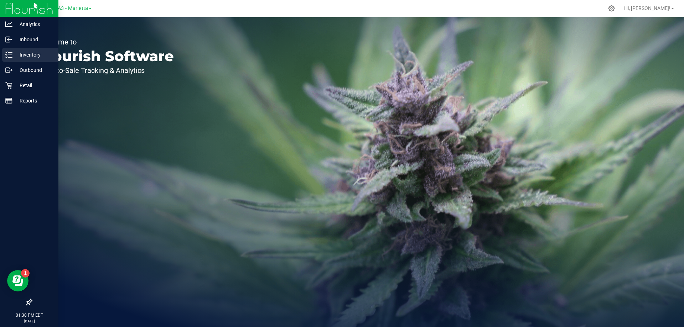
click at [17, 52] on p "Inventory" at bounding box center [33, 55] width 43 height 9
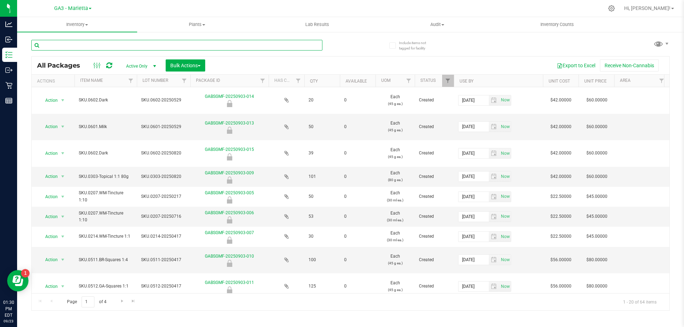
click at [212, 42] on input "text" at bounding box center [176, 45] width 291 height 11
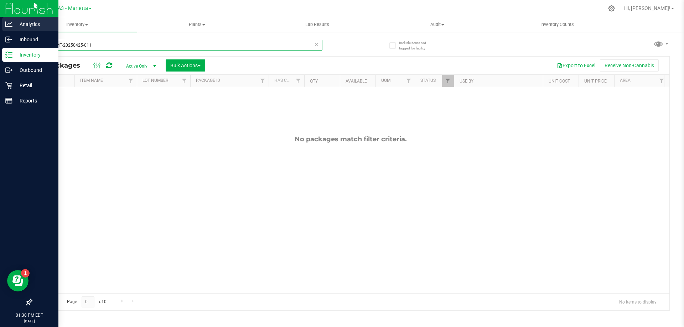
drag, startPoint x: 109, startPoint y: 47, endPoint x: 0, endPoint y: 23, distance: 111.9
click at [0, 23] on div "Analytics Inbound Inventory Outbound Retail Reports 01:30 PM EDT 09/23/2025 09/…" at bounding box center [342, 163] width 684 height 327
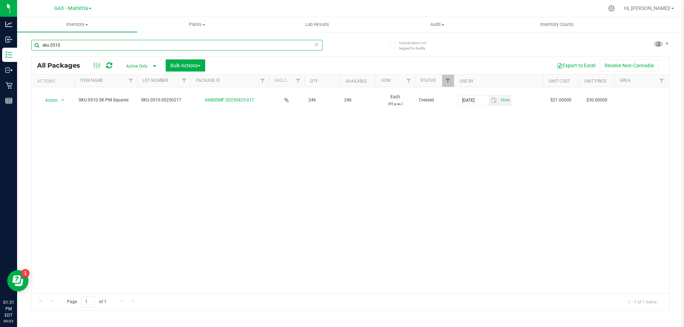
type input "sku.0510"
click at [150, 68] on span "select" at bounding box center [154, 66] width 9 height 10
click at [133, 107] on li "All" at bounding box center [139, 109] width 38 height 11
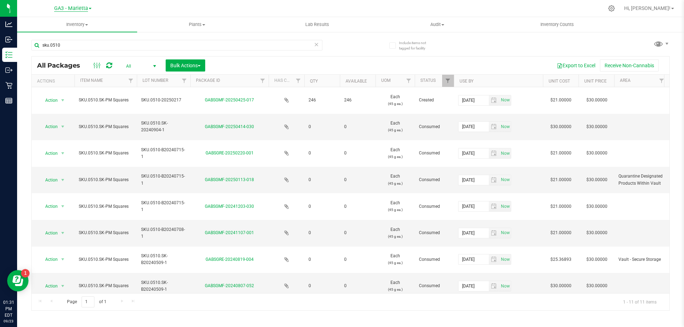
click at [87, 8] on span "GA3 - Marietta" at bounding box center [71, 8] width 34 height 6
click at [73, 33] on link "GA2 - [GEOGRAPHIC_DATA]" at bounding box center [73, 35] width 104 height 10
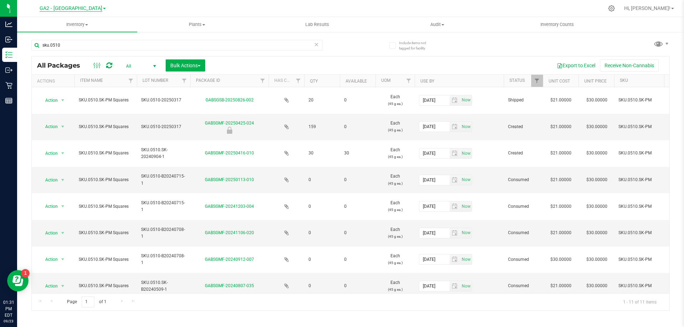
click at [80, 7] on span "GA2 - [GEOGRAPHIC_DATA]" at bounding box center [71, 8] width 63 height 6
click at [72, 52] on link "GA4 - [PERSON_NAME]" at bounding box center [73, 54] width 104 height 10
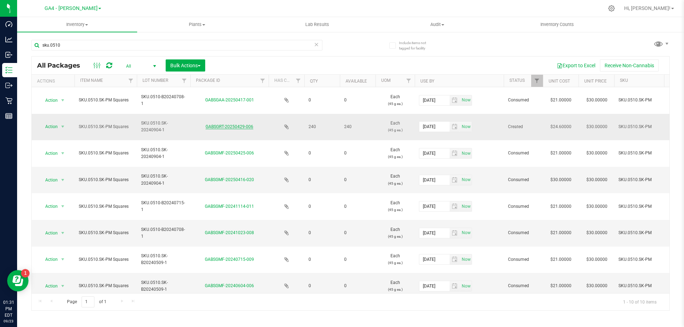
click at [240, 125] on link "GABSGRT-20250429-006" at bounding box center [230, 126] width 48 height 5
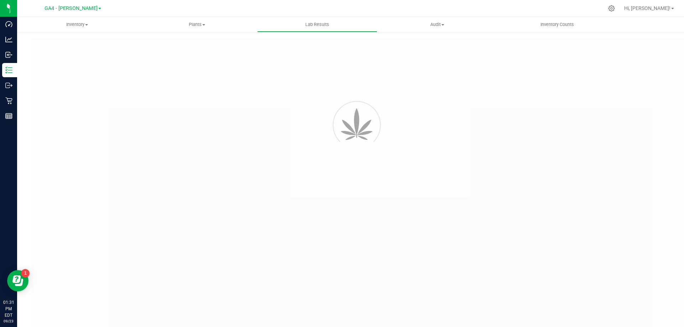
type input "GABSGMF-20240916-018"
type input "SAM-091624-6704"
type input "GABSGMF-20240916-018"
type input "09/11/2025 9:43 AM"
type input "09/10/2026"
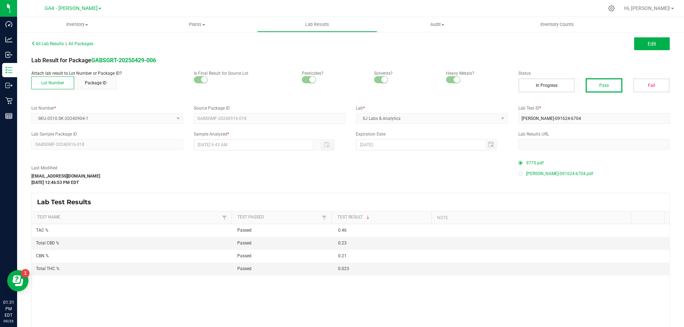
click at [241, 175] on div "Last Modified sodonnell@botanicalsciences.com Sep 12, 2025 12:46:53 PM EDT" at bounding box center [269, 175] width 487 height 21
click at [32, 42] on icon at bounding box center [33, 43] width 4 height 4
